Goal: Find specific page/section: Find specific page/section

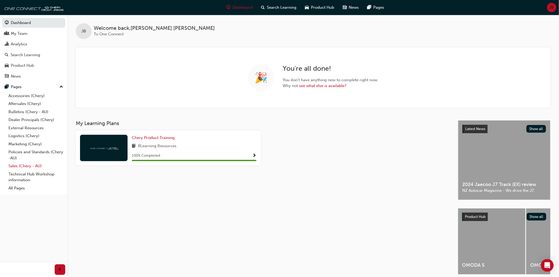
click at [18, 167] on link "Sales (Chery - AU)" at bounding box center [35, 166] width 59 height 8
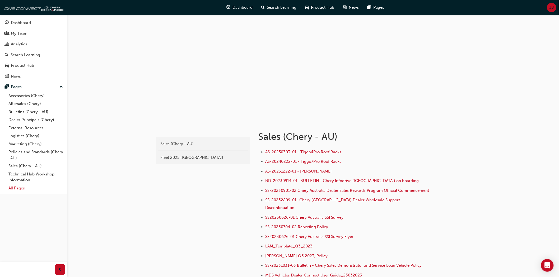
click at [20, 192] on link "All Pages" at bounding box center [35, 188] width 59 height 8
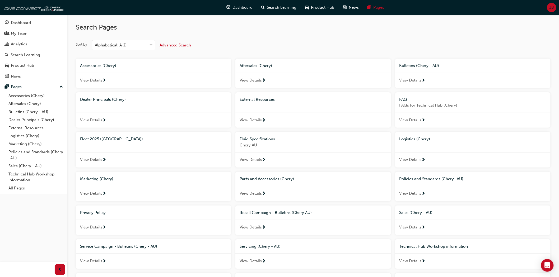
click at [94, 161] on span "View Details" at bounding box center [91, 160] width 22 height 6
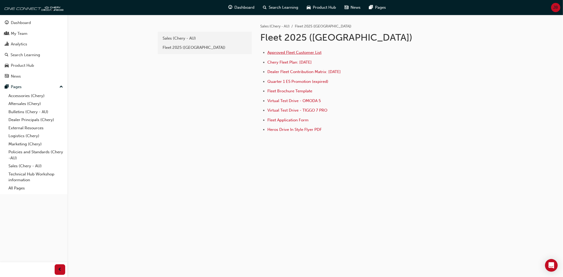
click at [306, 52] on span "Approved Fleet Customer List" at bounding box center [294, 52] width 54 height 5
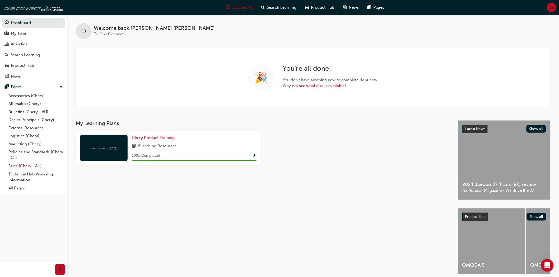
click at [21, 168] on link "Sales (Chery - AU)" at bounding box center [35, 166] width 59 height 8
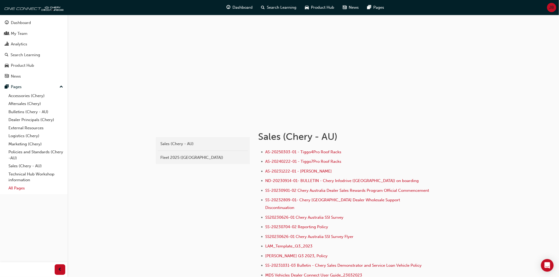
click at [18, 191] on link "All Pages" at bounding box center [35, 188] width 59 height 8
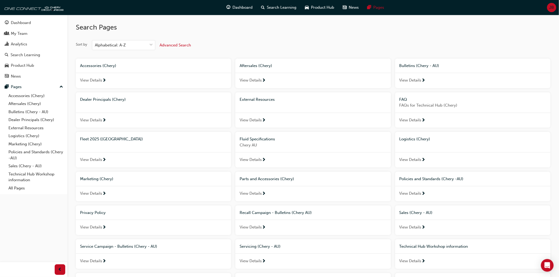
click at [105, 144] on div "Fleet 2025 ([GEOGRAPHIC_DATA])" at bounding box center [153, 139] width 155 height 15
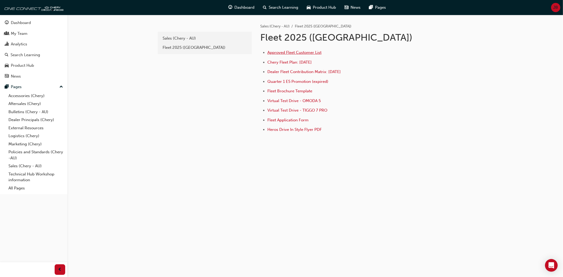
click at [300, 52] on span "Approved Fleet Customer List" at bounding box center [294, 52] width 54 height 5
